Goal: Task Accomplishment & Management: Manage account settings

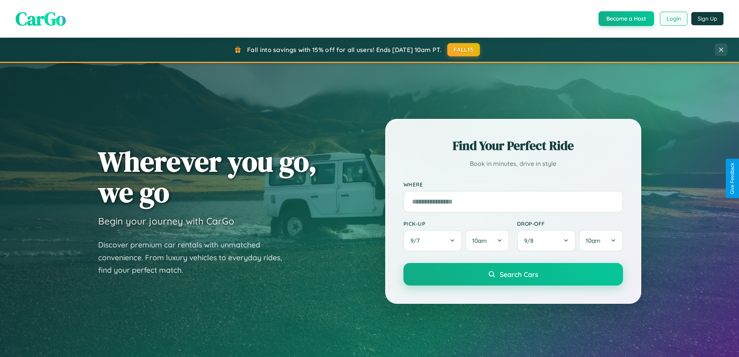
click at [673, 19] on button "Login" at bounding box center [674, 19] width 28 height 14
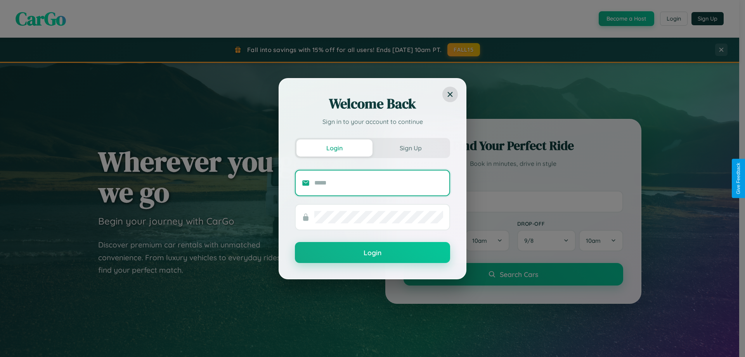
click at [379, 182] on input "text" at bounding box center [378, 183] width 129 height 12
type input "**********"
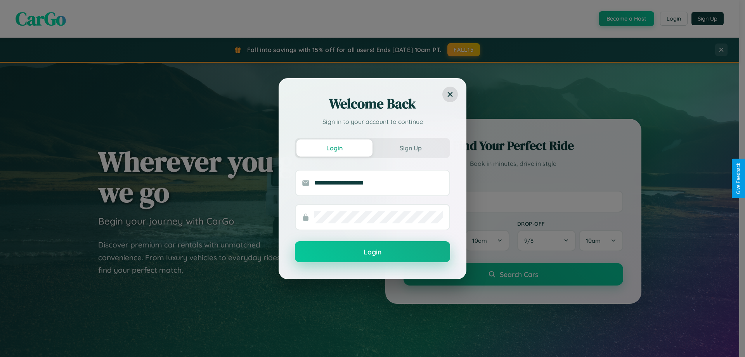
click at [373, 252] on button "Login" at bounding box center [372, 251] width 155 height 21
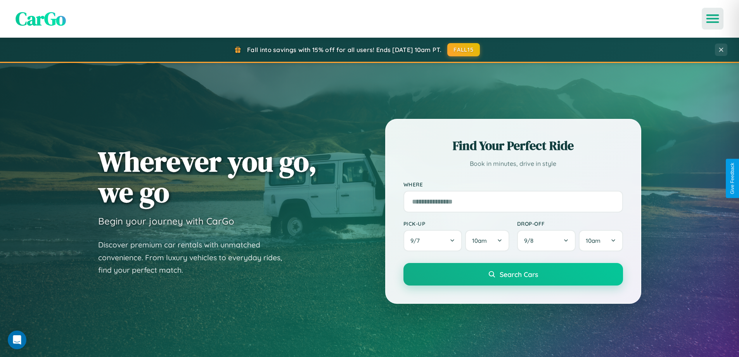
click at [713, 19] on icon "Open menu" at bounding box center [712, 18] width 11 height 7
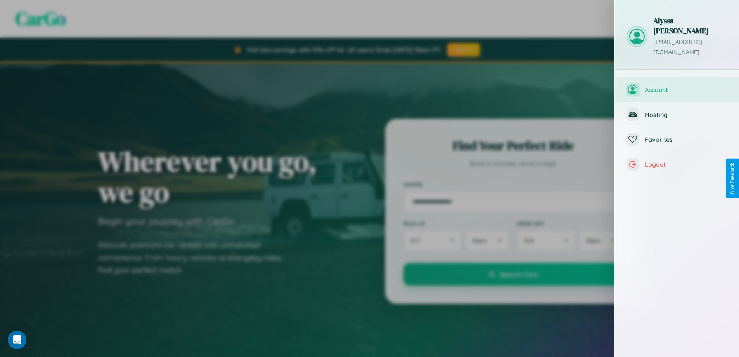
click at [677, 86] on span "Account" at bounding box center [686, 90] width 83 height 8
